Goal: Task Accomplishment & Management: Manage account settings

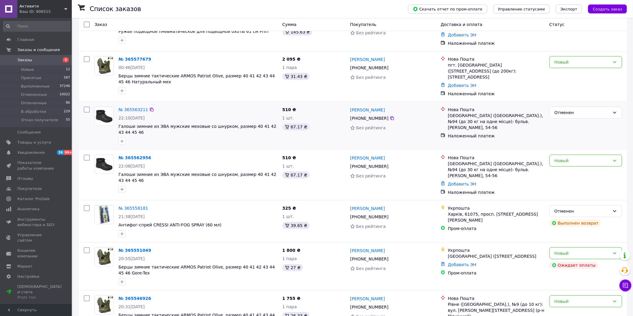
scroll to position [66, 0]
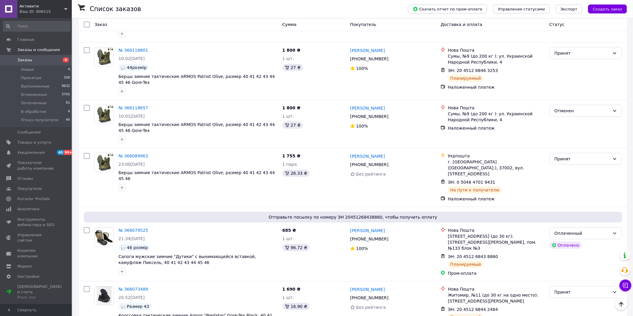
scroll to position [874, 0]
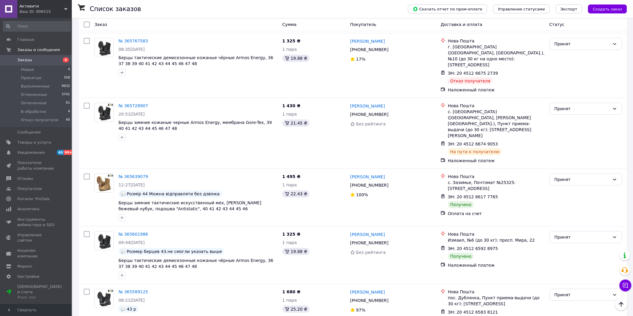
scroll to position [868, 0]
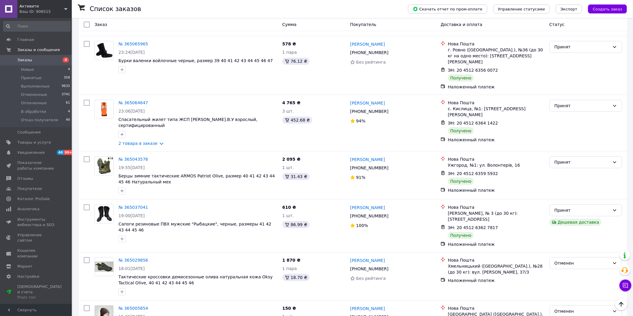
scroll to position [805, 0]
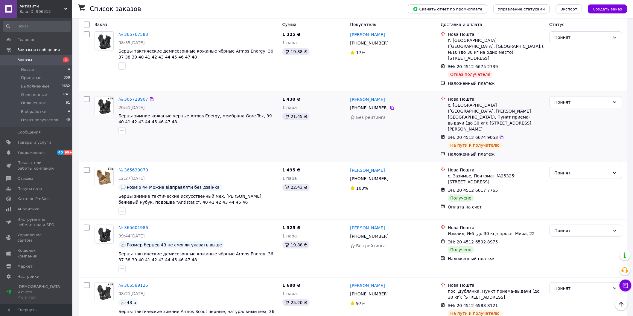
scroll to position [868, 0]
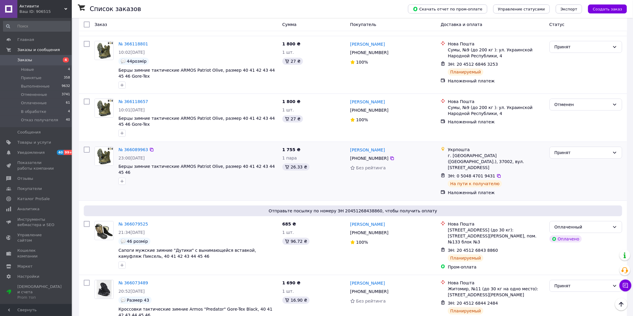
scroll to position [874, 0]
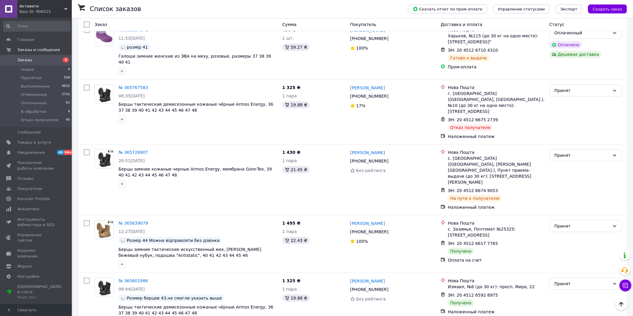
scroll to position [802, 0]
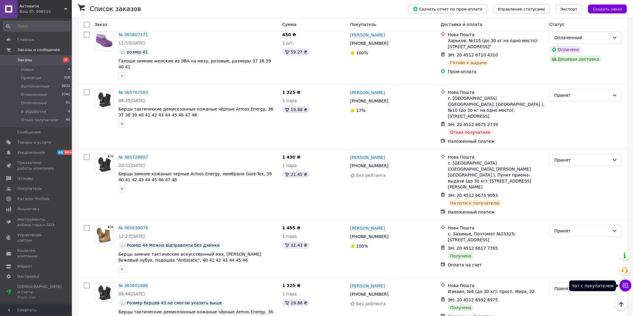
click at [625, 285] on icon at bounding box center [625, 286] width 6 height 6
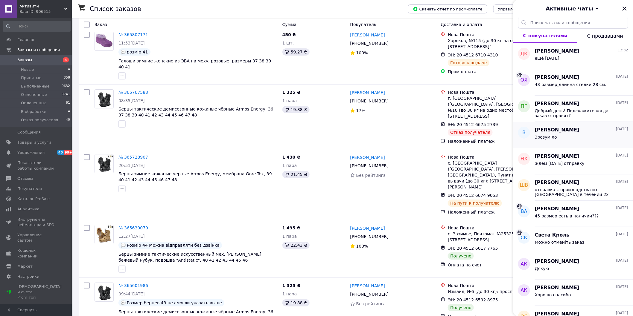
click at [581, 133] on div "[PERSON_NAME] [DATE]" at bounding box center [581, 130] width 93 height 7
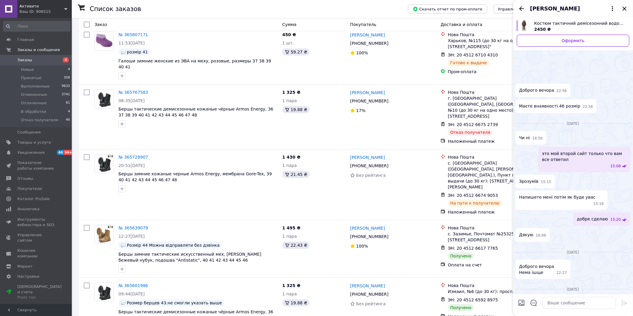
scroll to position [83, 0]
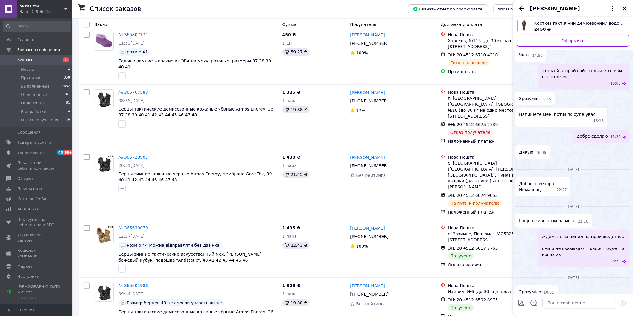
click at [624, 9] on icon "Закрыть" at bounding box center [624, 9] width 4 height 4
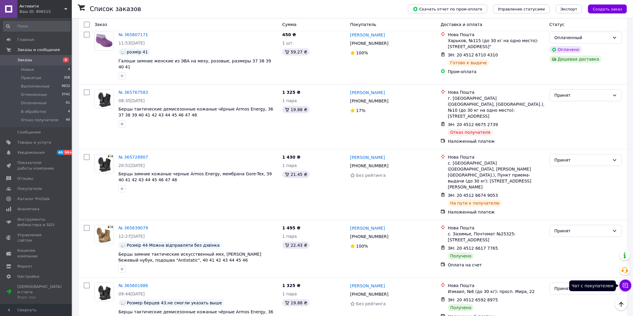
click at [624, 287] on icon at bounding box center [625, 286] width 6 height 6
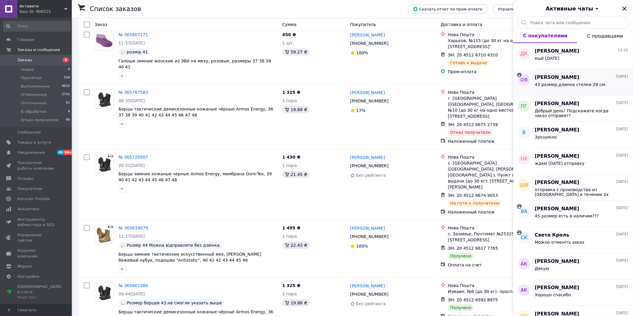
click at [581, 82] on span "43 размер,длинна стелки 28 см." at bounding box center [570, 84] width 71 height 5
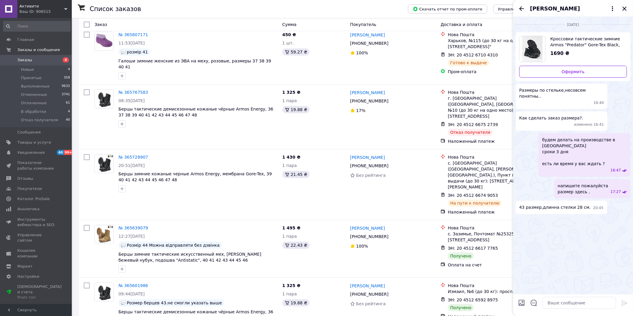
click at [624, 7] on icon "Закрыть" at bounding box center [624, 9] width 4 height 4
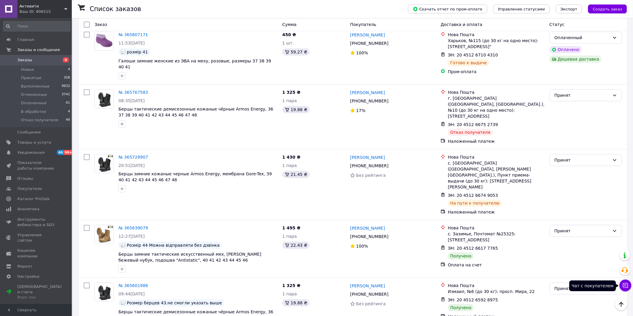
click at [626, 285] on icon at bounding box center [625, 285] width 5 height 5
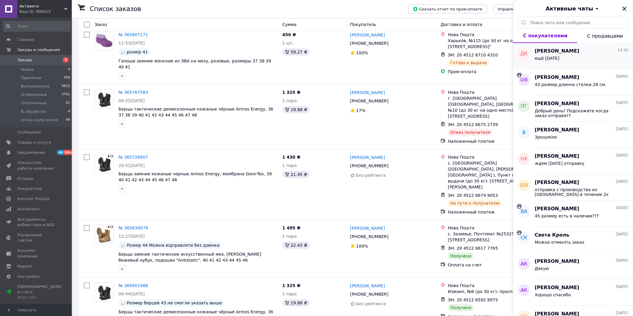
click at [591, 58] on div "ещё [DATE]" at bounding box center [581, 60] width 93 height 10
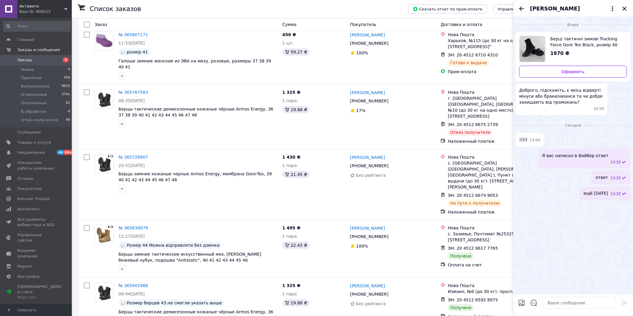
click at [610, 8] on icon at bounding box center [612, 8] width 7 height 7
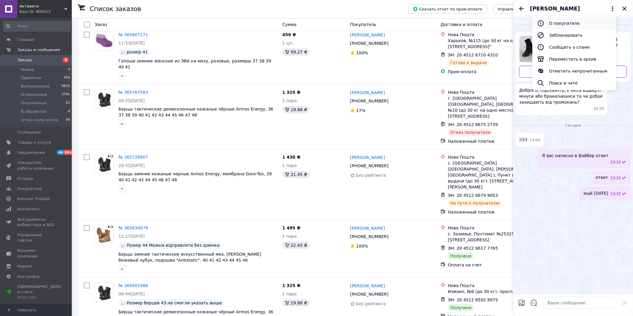
click at [555, 19] on button "О покупателе" at bounding box center [574, 23] width 84 height 12
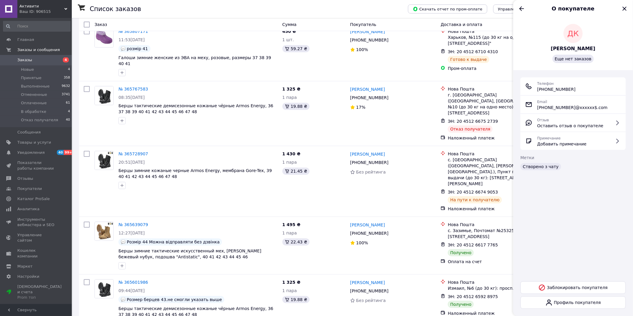
scroll to position [868, 0]
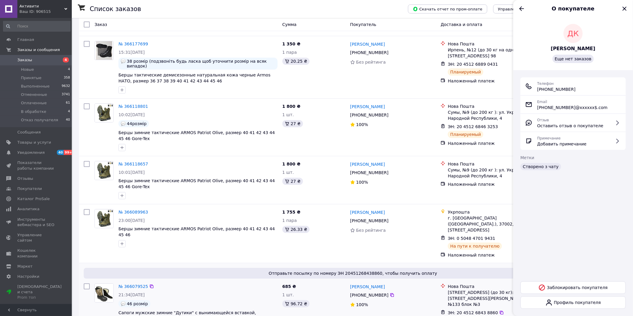
scroll to position [775, 0]
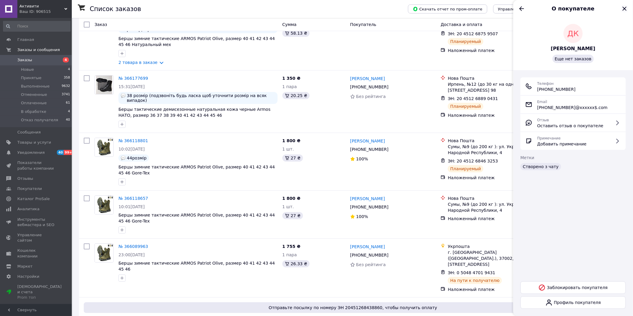
click at [622, 7] on icon "Закрыть" at bounding box center [624, 8] width 7 height 7
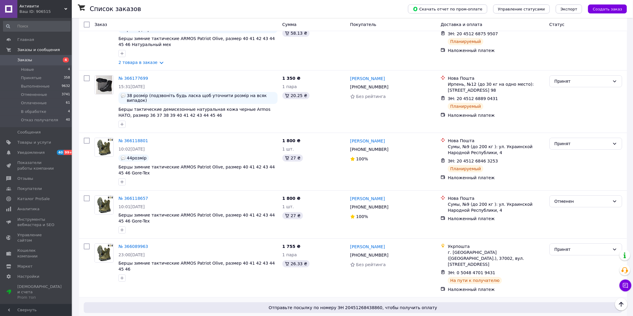
scroll to position [741, 0]
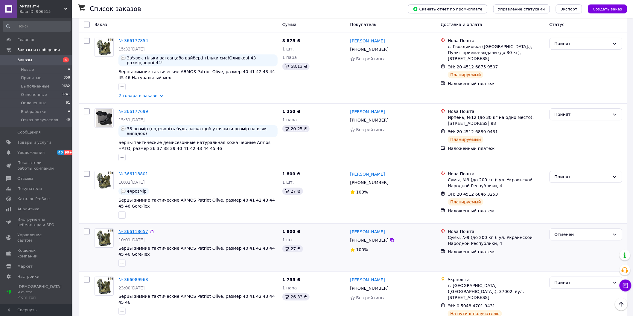
click at [131, 229] on link "№ 366118657" at bounding box center [133, 231] width 30 height 5
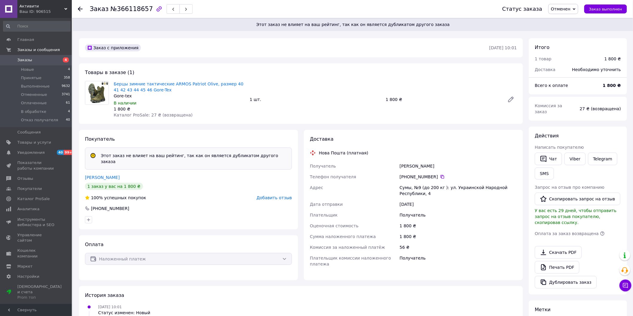
click at [233, 260] on div "Оплата Наложенный платеж" at bounding box center [188, 258] width 219 height 45
click at [26, 59] on span "Заказы" at bounding box center [24, 59] width 15 height 5
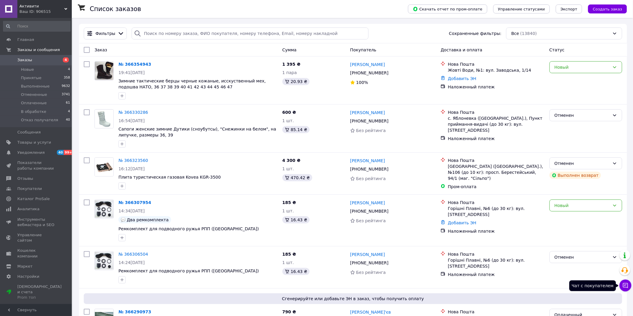
click at [624, 285] on icon at bounding box center [625, 286] width 6 height 6
click at [134, 64] on link "№ 366354943" at bounding box center [134, 64] width 33 height 5
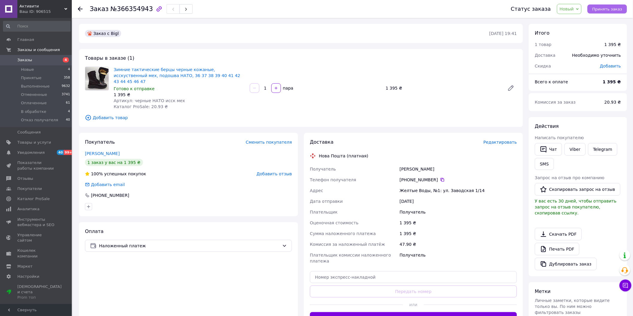
click at [613, 7] on span "Принять заказ" at bounding box center [607, 9] width 30 height 4
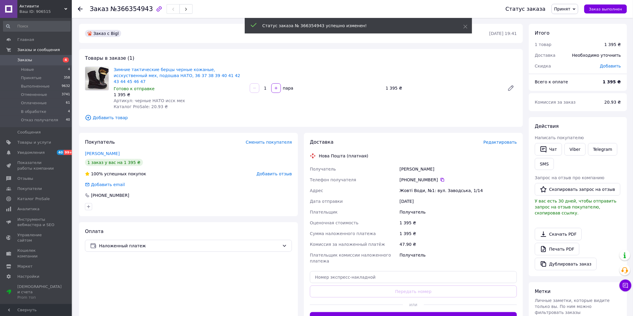
click at [502, 140] on span "Редактировать" at bounding box center [499, 142] width 33 height 5
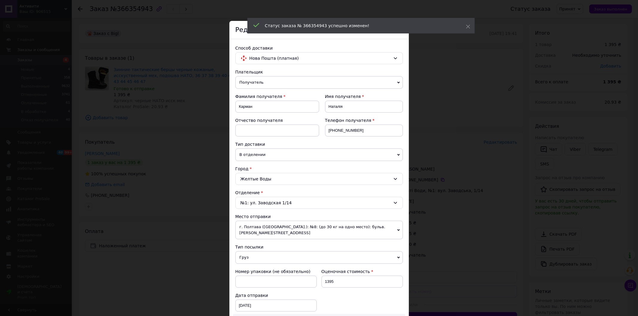
scroll to position [100, 0]
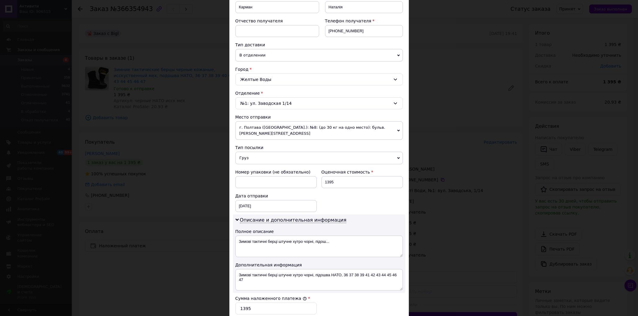
click at [377, 132] on span "г. Полтава ([GEOGRAPHIC_DATA].): №8: (до 30 кг на одно место): бульв. [PERSON_N…" at bounding box center [318, 130] width 167 height 19
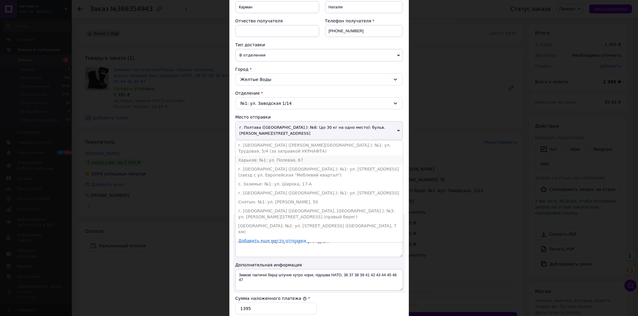
click at [306, 161] on li "Харьков: №1: ул. Полевая, 67" at bounding box center [318, 160] width 167 height 9
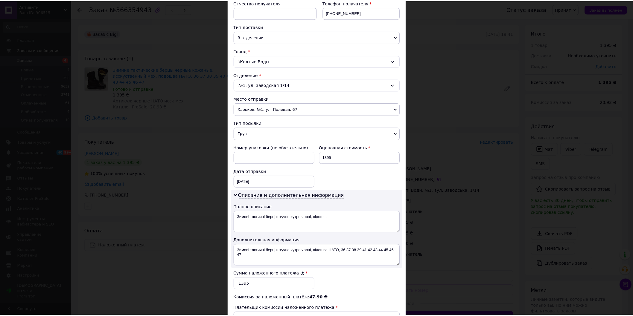
scroll to position [199, 0]
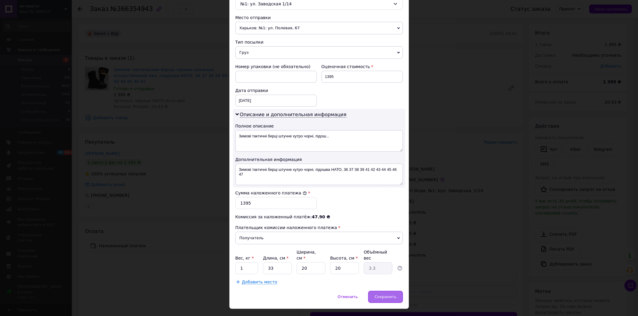
click at [380, 295] on span "Сохранить" at bounding box center [385, 297] width 22 height 4
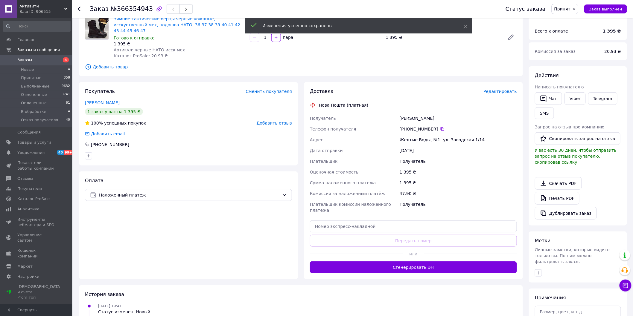
scroll to position [66, 0]
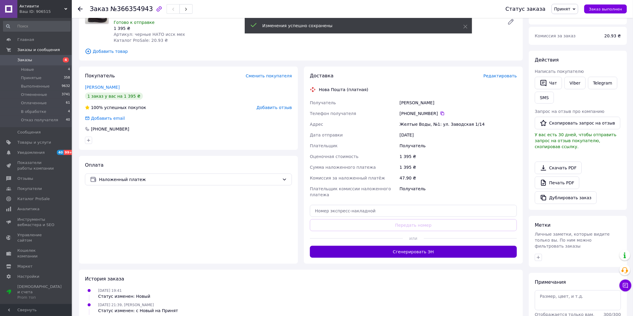
click at [427, 246] on button "Сгенерировать ЭН" at bounding box center [413, 252] width 207 height 12
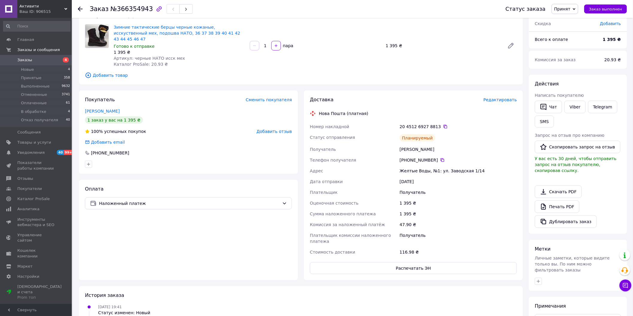
scroll to position [0, 0]
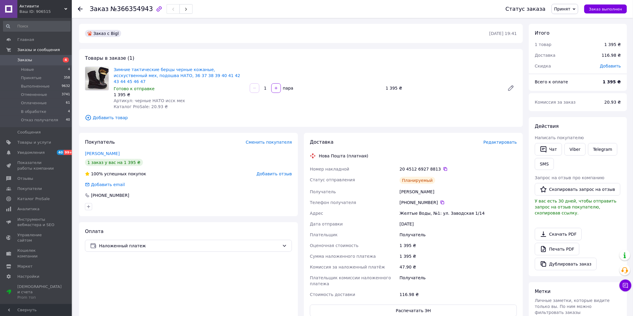
click at [26, 61] on span "Заказы" at bounding box center [24, 59] width 15 height 5
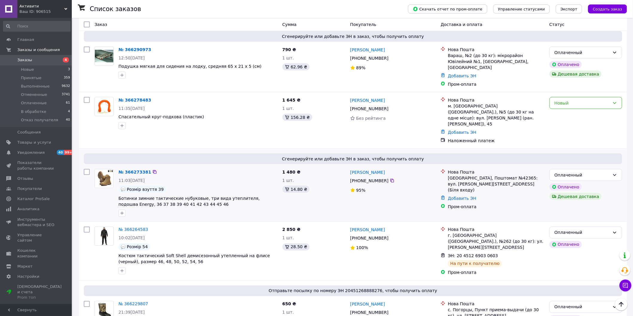
scroll to position [265, 0]
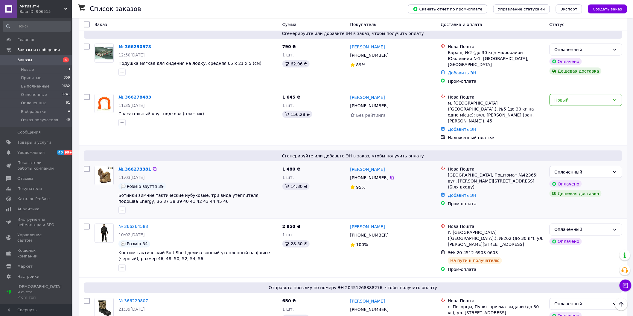
click at [140, 167] on link "№ 366273381" at bounding box center [134, 169] width 33 height 5
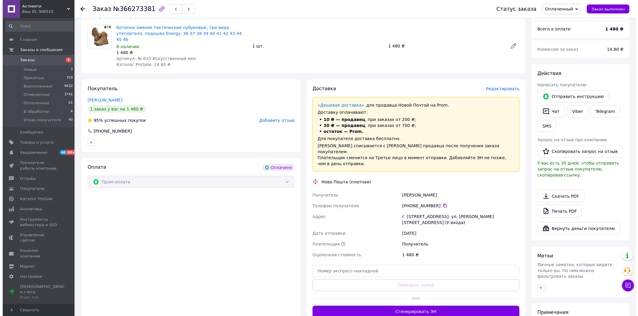
scroll to position [199, 0]
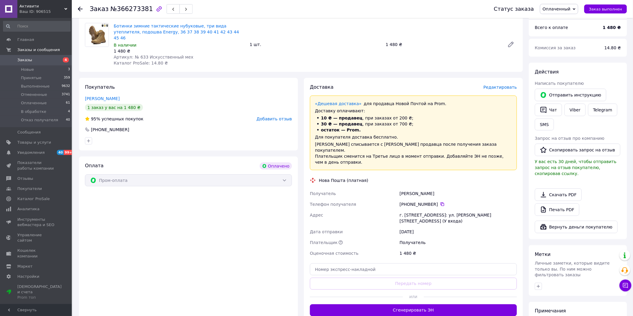
click at [500, 85] on span "Редактировать" at bounding box center [499, 87] width 33 height 5
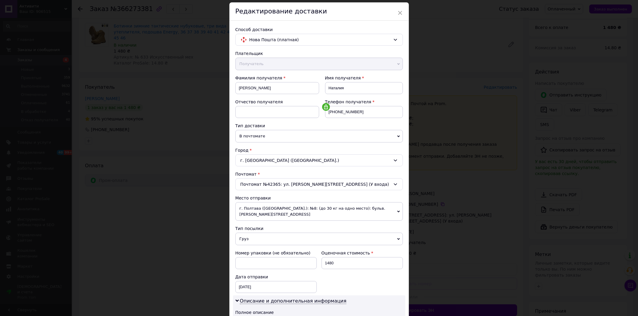
scroll to position [33, 0]
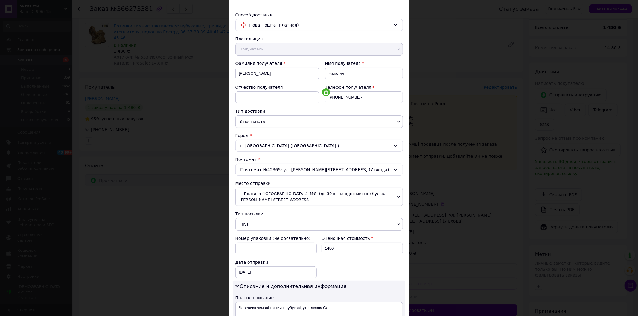
click at [366, 196] on span "г. Полтава ([GEOGRAPHIC_DATA].): №8: (до 30 кг на одно место): бульв. [PERSON_N…" at bounding box center [318, 197] width 167 height 19
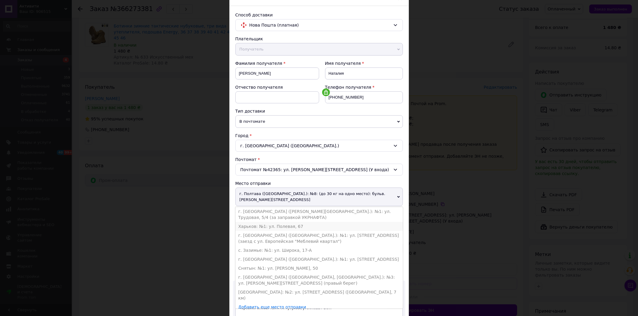
click at [280, 228] on li "Харьков: №1: ул. Полевая, 67" at bounding box center [318, 226] width 167 height 9
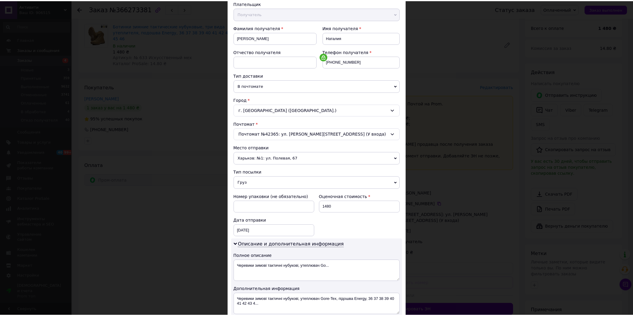
scroll to position [148, 0]
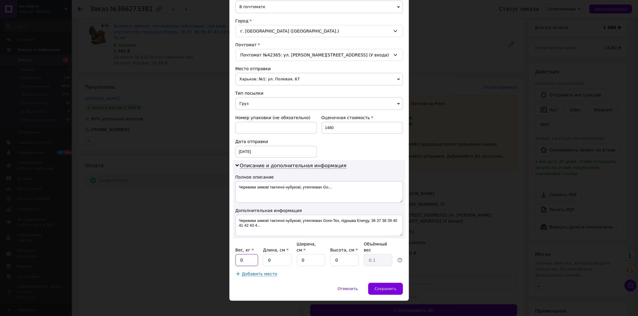
drag, startPoint x: 243, startPoint y: 252, endPoint x: 239, endPoint y: 253, distance: 4.3
click at [239, 254] on input "0" at bounding box center [246, 260] width 23 height 12
type input "1"
drag, startPoint x: 272, startPoint y: 255, endPoint x: 265, endPoint y: 256, distance: 7.0
click at [265, 256] on input "0" at bounding box center [277, 260] width 29 height 12
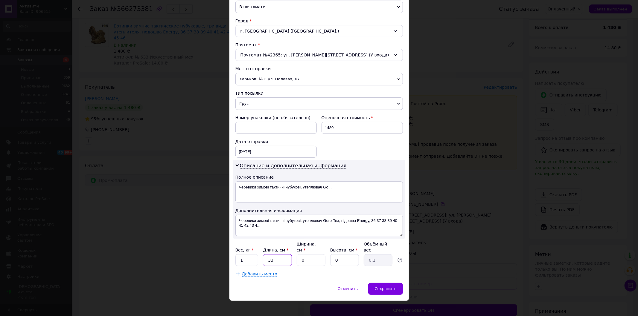
type input "33"
click at [299, 254] on input "0" at bounding box center [311, 260] width 29 height 12
type input "22"
drag, startPoint x: 340, startPoint y: 260, endPoint x: 332, endPoint y: 260, distance: 8.4
click at [332, 260] on input "0" at bounding box center [344, 260] width 29 height 12
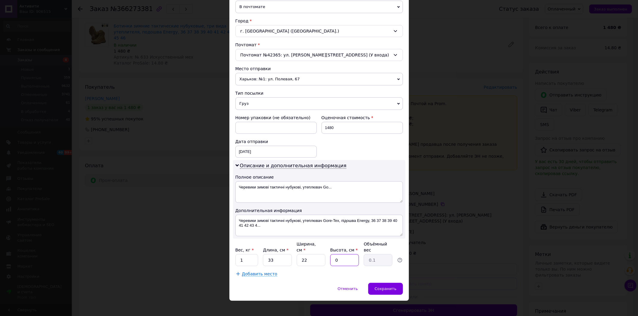
type input "2"
type input "0.36"
type input "21"
type input "3.81"
type input "21"
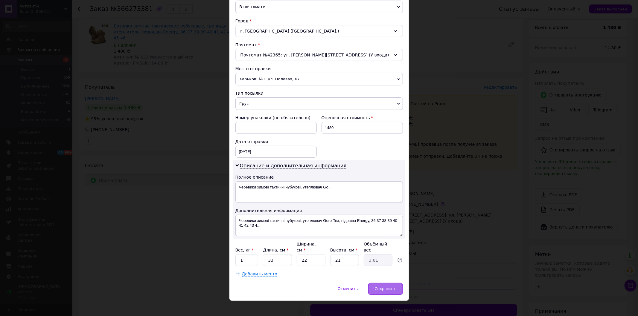
click at [393, 287] on div "Сохранить" at bounding box center [385, 289] width 34 height 12
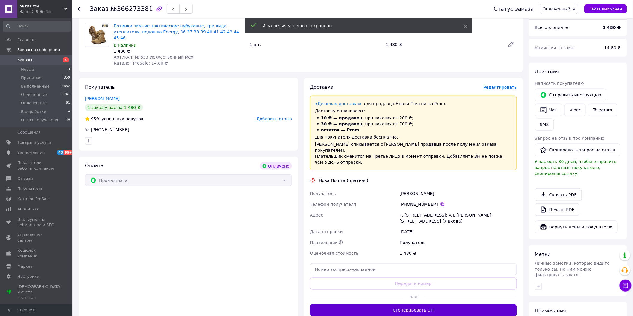
click at [409, 305] on button "Сгенерировать ЭН" at bounding box center [413, 311] width 207 height 12
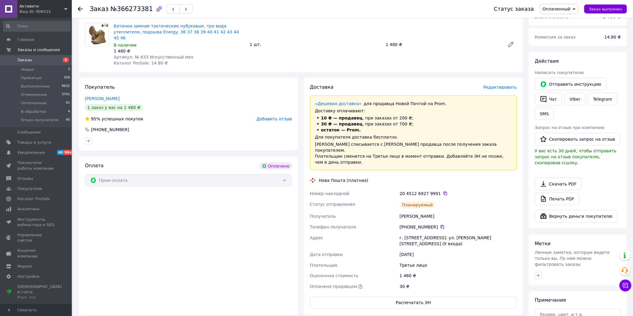
click at [24, 59] on span "Заказы" at bounding box center [24, 59] width 15 height 5
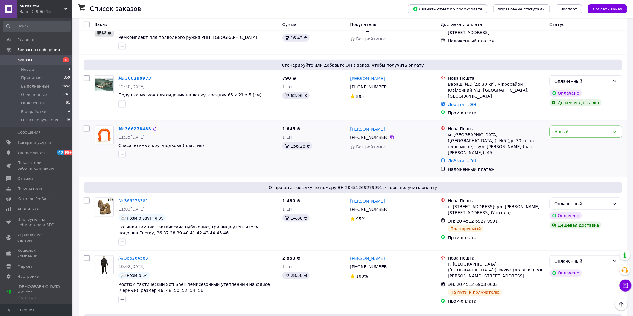
scroll to position [232, 0]
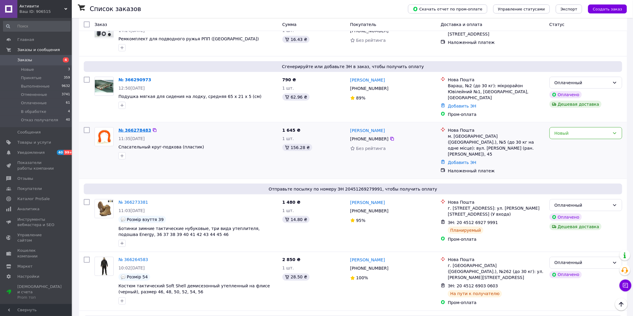
click at [141, 128] on link "№ 366278483" at bounding box center [134, 130] width 33 height 5
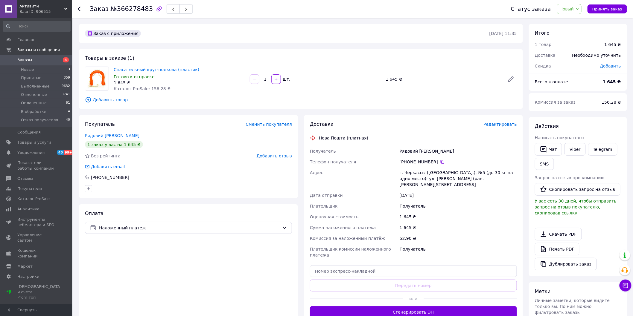
click at [496, 123] on span "Редактировать" at bounding box center [499, 124] width 33 height 5
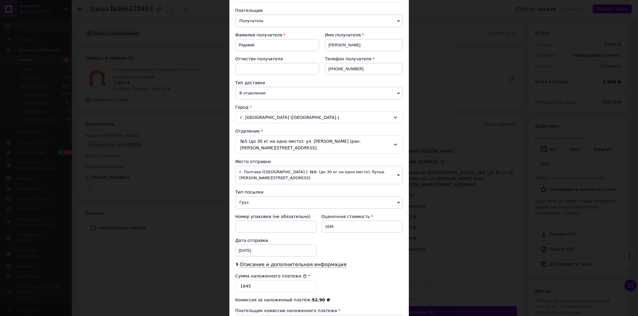
scroll to position [66, 0]
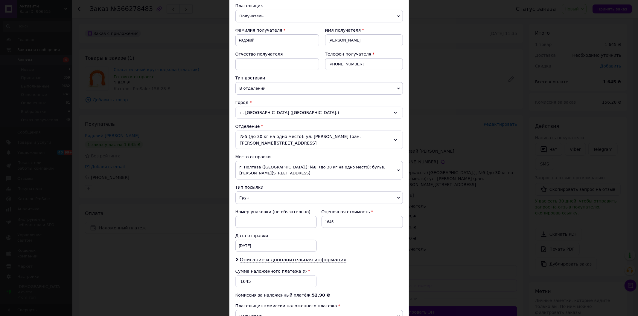
click at [376, 165] on span "г. Полтава ([GEOGRAPHIC_DATA].): №8: (до 30 кг на одно место): бульв. [PERSON_N…" at bounding box center [318, 170] width 167 height 19
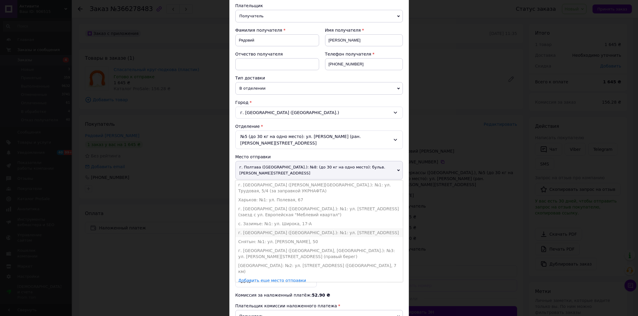
click at [297, 228] on li "г. [GEOGRAPHIC_DATA] ([GEOGRAPHIC_DATA].): №1: [STREET_ADDRESS]" at bounding box center [318, 232] width 167 height 9
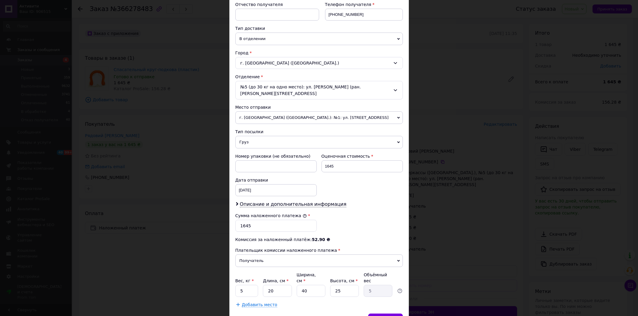
scroll to position [141, 0]
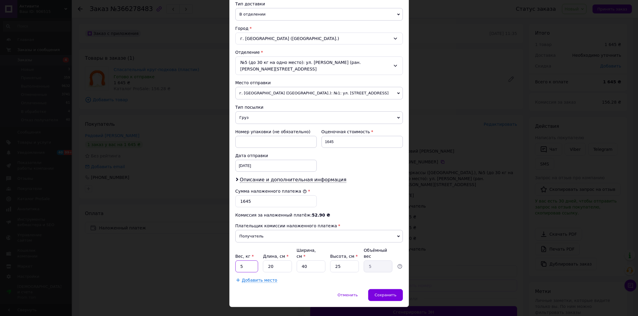
drag, startPoint x: 246, startPoint y: 257, endPoint x: 237, endPoint y: 257, distance: 8.7
click at [237, 261] on input "5" at bounding box center [246, 267] width 23 height 12
type input "2"
click at [388, 293] on span "Сохранить" at bounding box center [385, 295] width 22 height 4
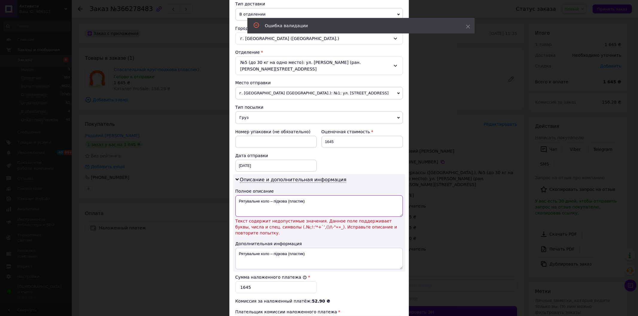
drag, startPoint x: 272, startPoint y: 196, endPoint x: 268, endPoint y: 196, distance: 3.9
click at [268, 196] on textarea "Рятувальне коло – підкова (пластик)" at bounding box center [318, 207] width 167 height 22
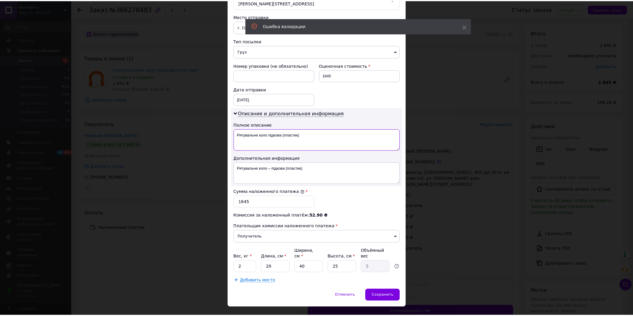
scroll to position [207, 0]
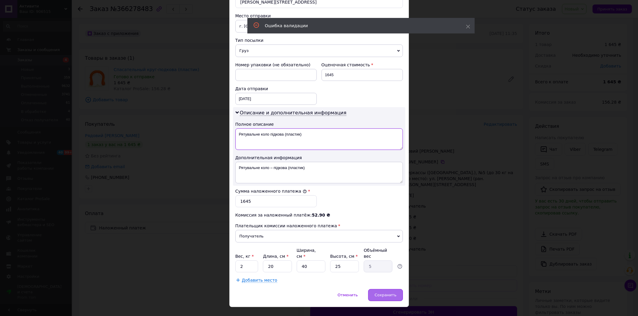
type textarea "Рятувальне коло підкова (пластик)"
click at [384, 293] on span "Сохранить" at bounding box center [385, 295] width 22 height 4
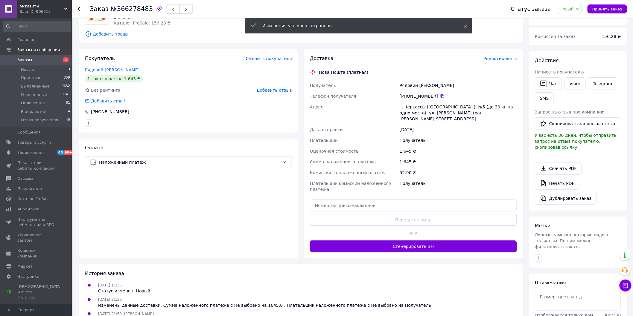
scroll to position [66, 0]
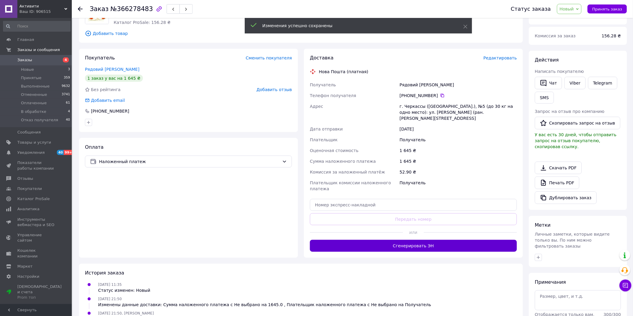
click at [483, 240] on button "Сгенерировать ЭН" at bounding box center [413, 246] width 207 height 12
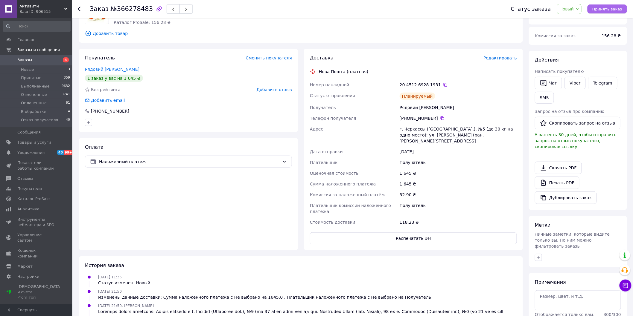
click at [609, 11] on span "Принять заказ" at bounding box center [607, 9] width 30 height 4
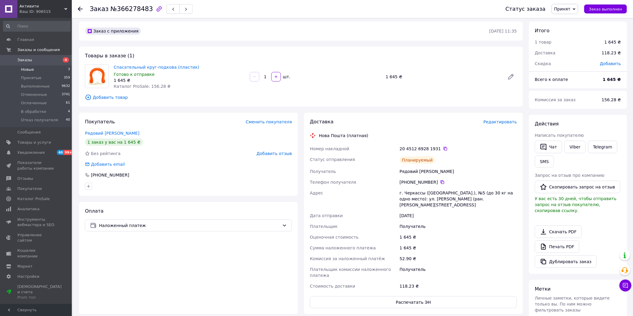
scroll to position [0, 0]
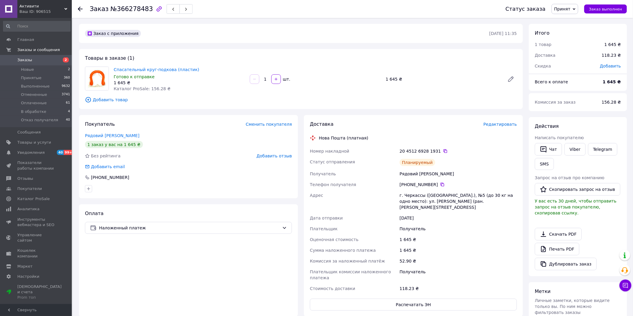
click at [503, 124] on span "Редактировать" at bounding box center [499, 124] width 33 height 5
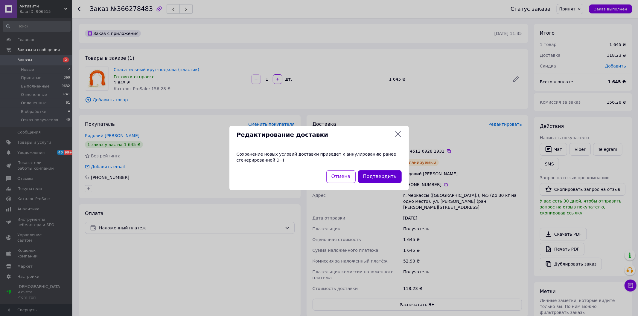
click at [368, 174] on button "Подтвердить" at bounding box center [380, 176] width 44 height 13
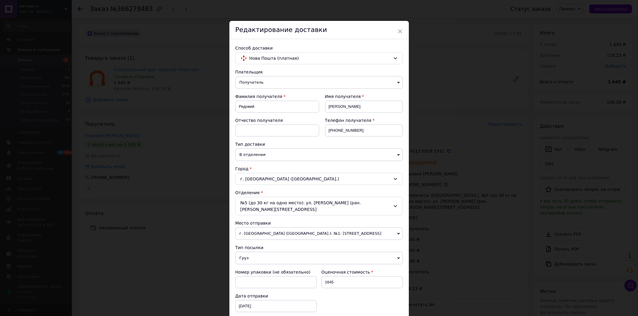
click at [425, 38] on div "× Редактирование доставки Способ доставки Нова Пошта (платная) Плательщик Получ…" at bounding box center [319, 158] width 638 height 316
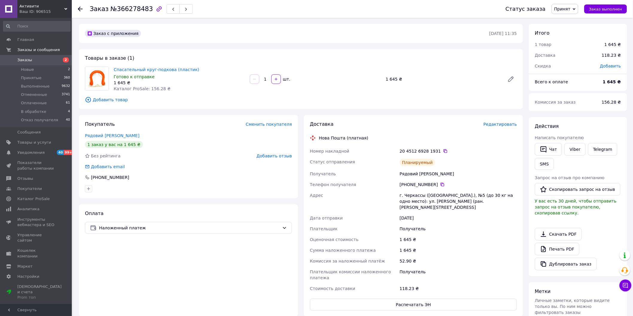
click at [490, 124] on span "Редактировать" at bounding box center [499, 124] width 33 height 5
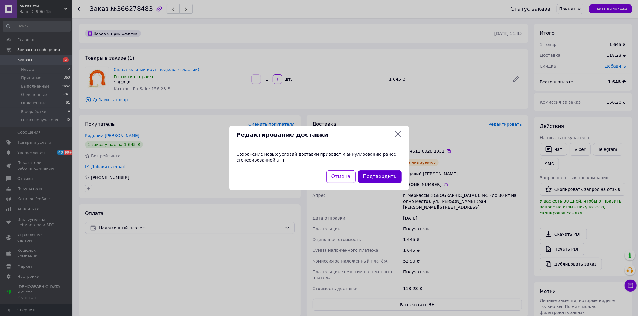
click at [375, 174] on button "Подтвердить" at bounding box center [380, 176] width 44 height 13
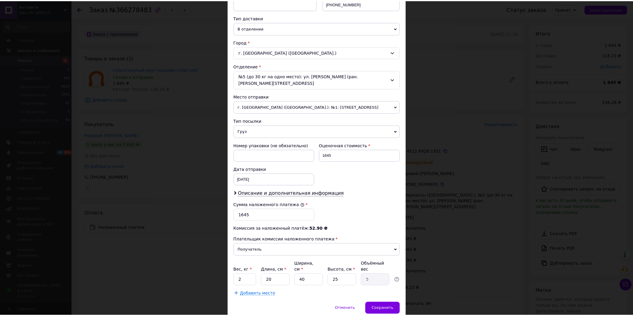
scroll to position [133, 0]
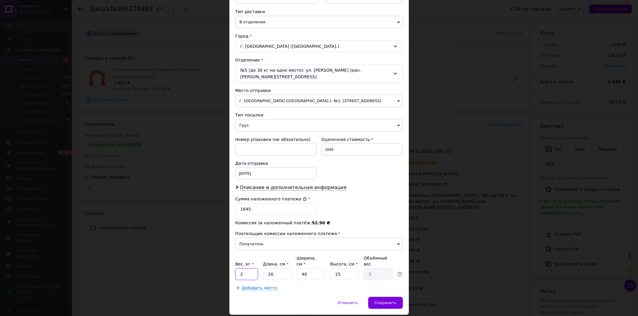
drag, startPoint x: 246, startPoint y: 259, endPoint x: 239, endPoint y: 260, distance: 6.3
click at [239, 268] on input "2" at bounding box center [246, 274] width 23 height 12
drag, startPoint x: 245, startPoint y: 262, endPoint x: 239, endPoint y: 263, distance: 6.3
click at [239, 268] on input "15" at bounding box center [246, 274] width 23 height 12
type input "2.1"
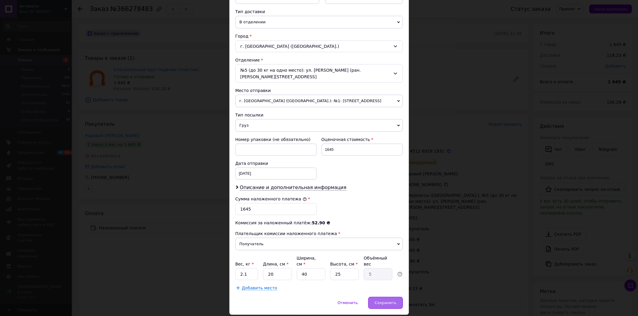
click at [380, 301] on span "Сохранить" at bounding box center [385, 303] width 22 height 4
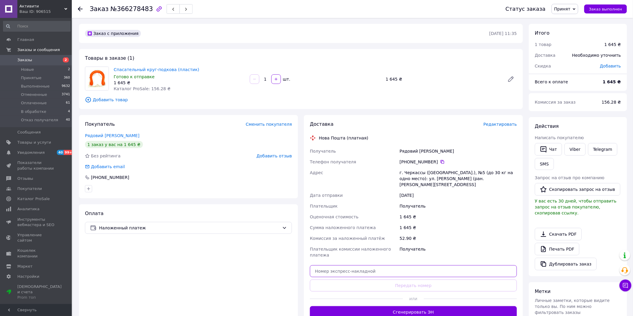
paste input "20451269282864"
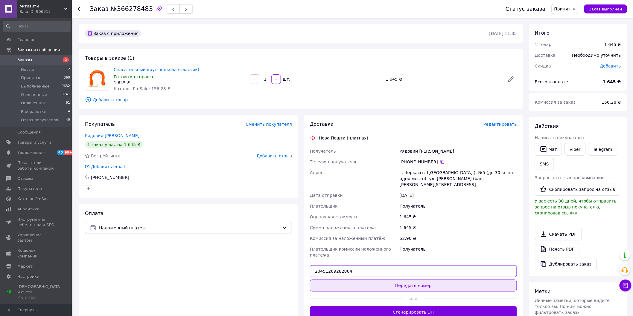
type input "20451269282864"
click at [414, 280] on button "Передать номер" at bounding box center [413, 286] width 207 height 12
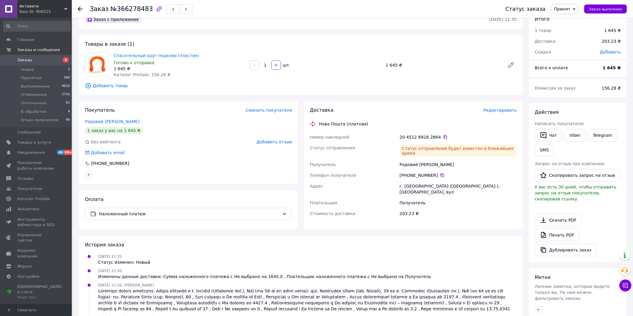
scroll to position [0, 0]
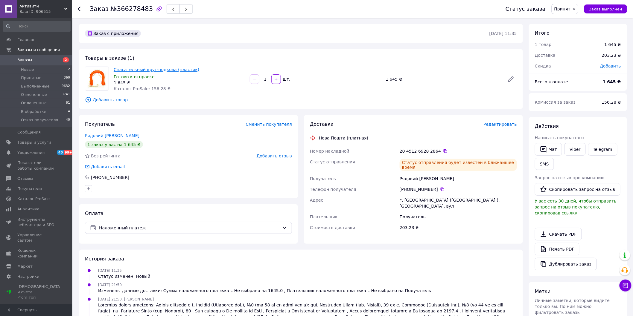
click at [156, 68] on link "Спасательный круг-подкова (пластик)" at bounding box center [157, 69] width 86 height 5
